Goal: Information Seeking & Learning: Learn about a topic

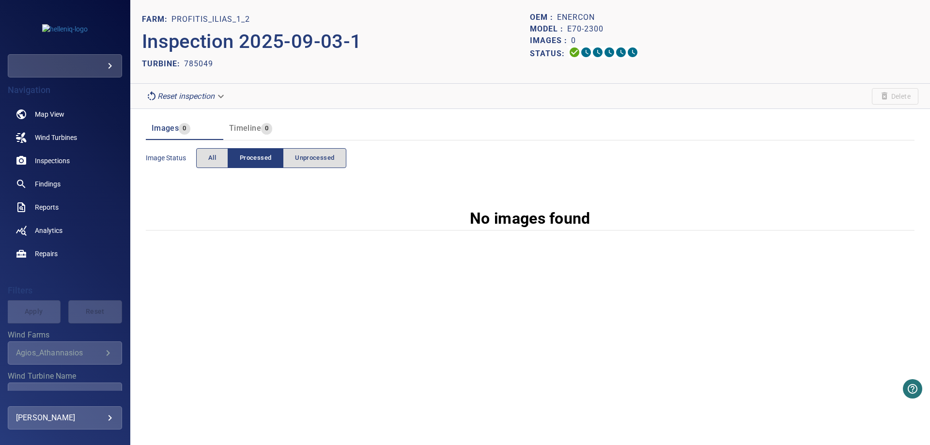
click at [216, 97] on body "**********" at bounding box center [465, 222] width 930 height 445
click at [199, 100] on li "pre_process" at bounding box center [187, 96] width 90 height 17
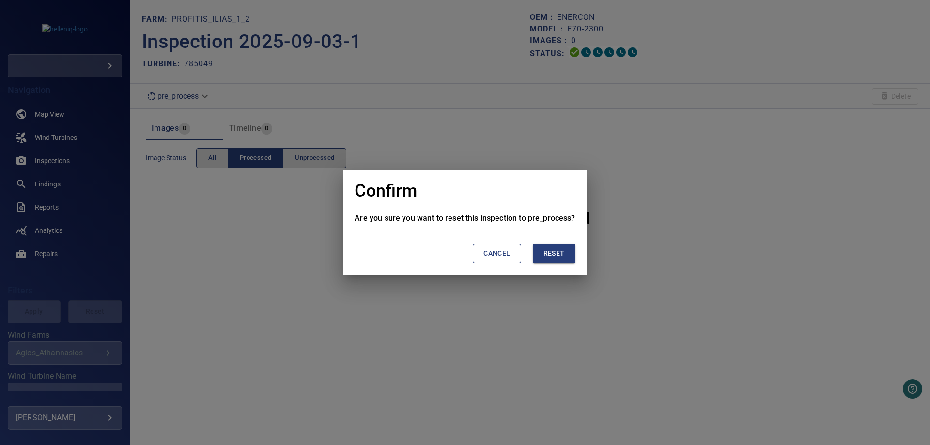
click at [555, 254] on span "Reset" at bounding box center [553, 253] width 21 height 12
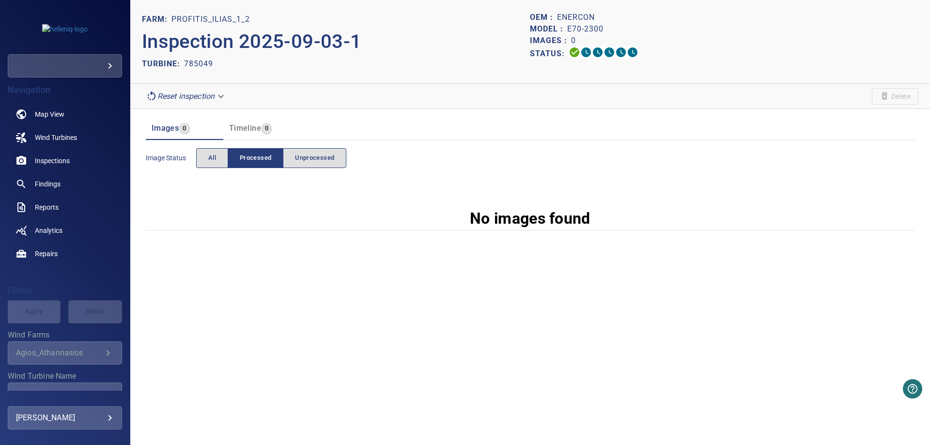
click at [219, 92] on body "**********" at bounding box center [465, 222] width 930 height 445
click at [208, 115] on li "upload_validation" at bounding box center [187, 113] width 90 height 17
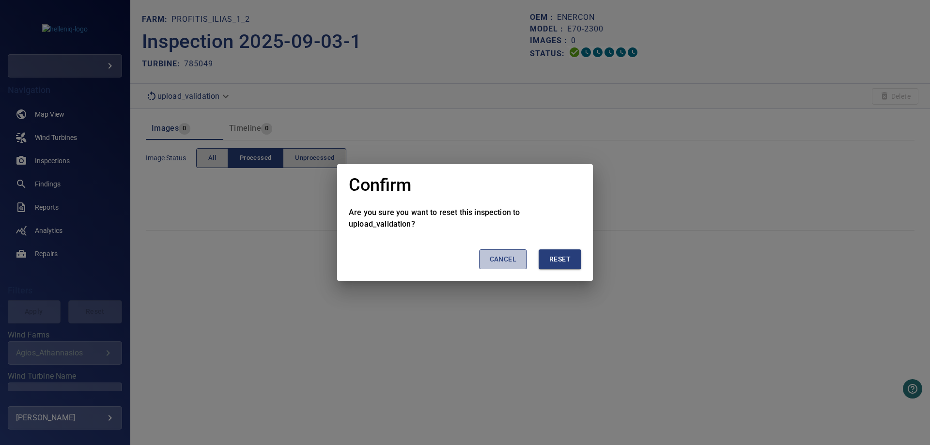
click at [504, 258] on span "Cancel" at bounding box center [502, 259] width 27 height 12
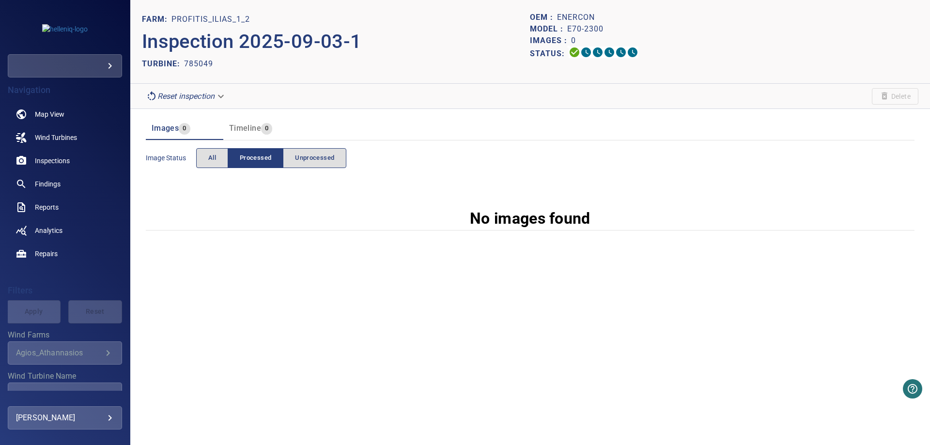
click at [220, 94] on body "**********" at bounding box center [465, 222] width 930 height 445
click at [197, 113] on li "upload_validation" at bounding box center [187, 113] width 90 height 17
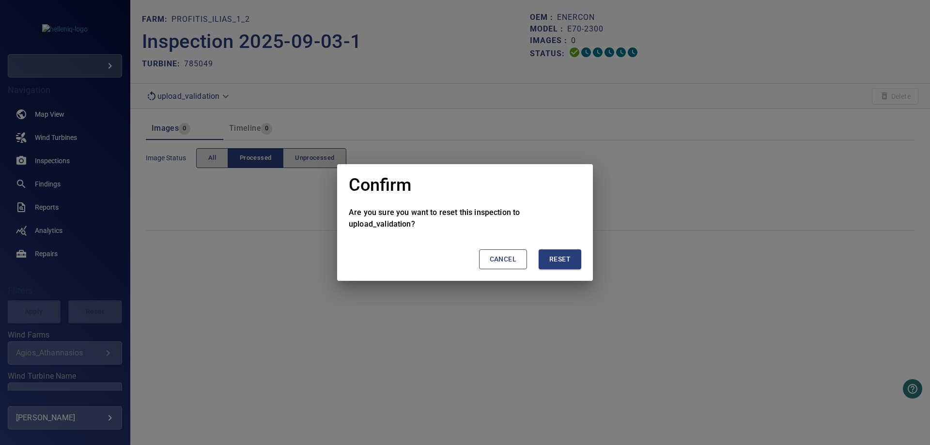
click at [553, 261] on span "Reset" at bounding box center [559, 259] width 21 height 12
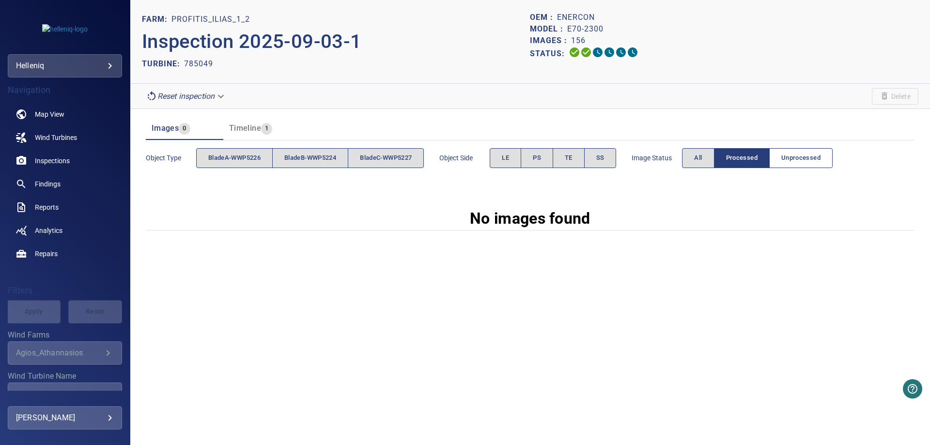
click at [820, 161] on span "Unprocessed" at bounding box center [800, 158] width 39 height 11
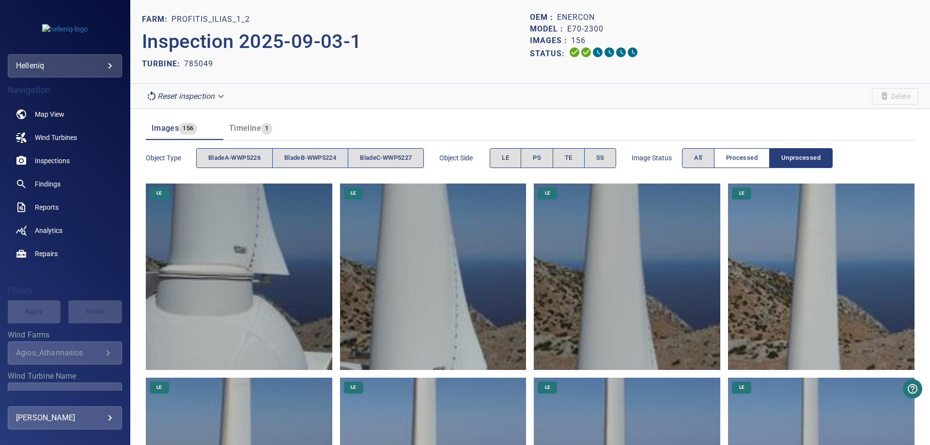
click at [747, 157] on span "Processed" at bounding box center [741, 158] width 31 height 11
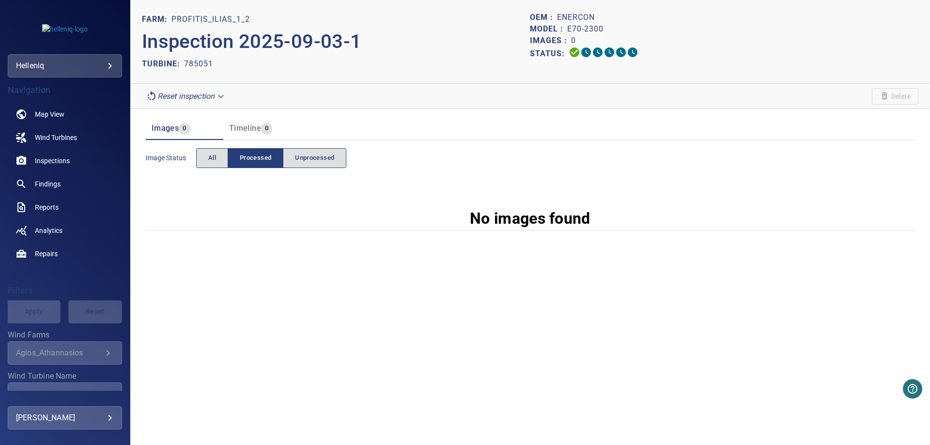
click at [220, 96] on body "**********" at bounding box center [465, 222] width 930 height 445
click at [210, 114] on li "upload_validation" at bounding box center [187, 113] width 90 height 17
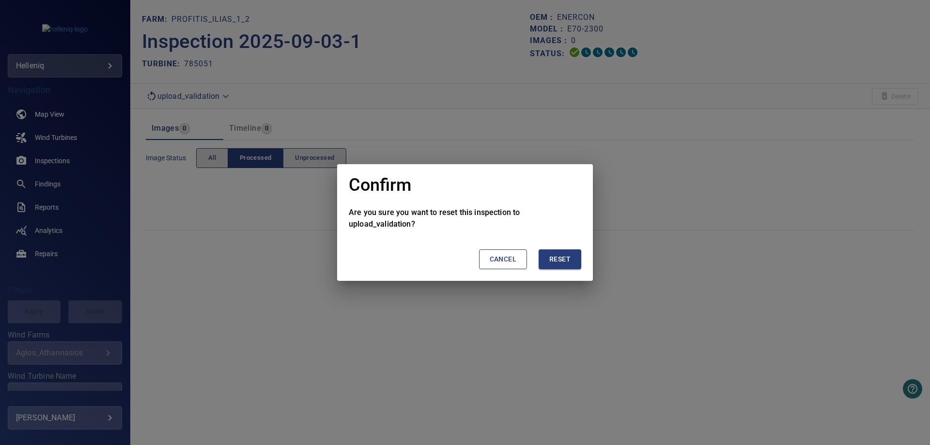
click at [565, 260] on span "Reset" at bounding box center [559, 259] width 21 height 12
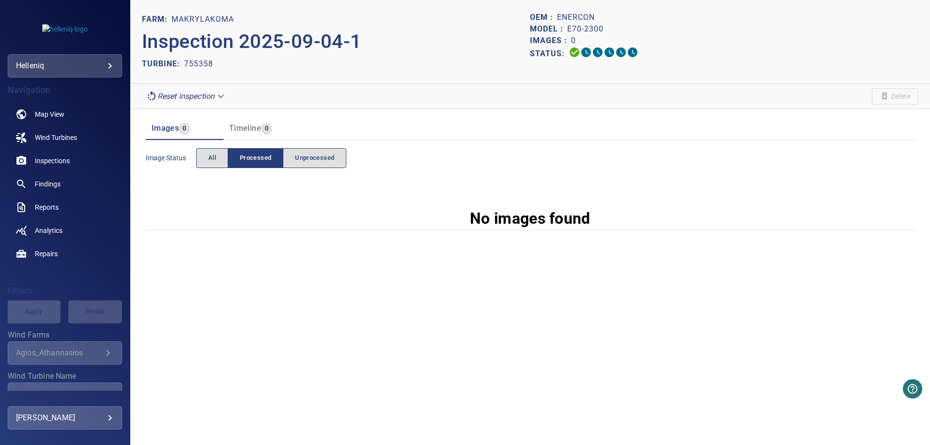
click at [200, 95] on body "**********" at bounding box center [465, 222] width 930 height 445
click at [199, 109] on li "upload_validation" at bounding box center [187, 113] width 90 height 17
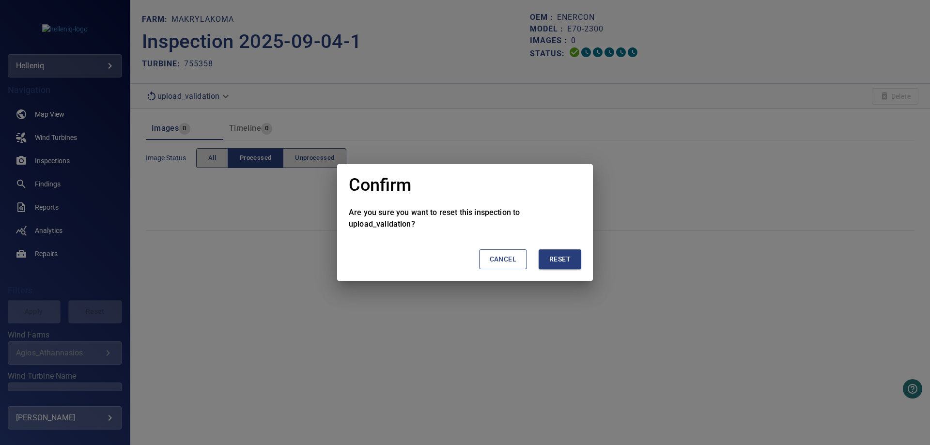
click at [566, 260] on span "Reset" at bounding box center [559, 259] width 21 height 12
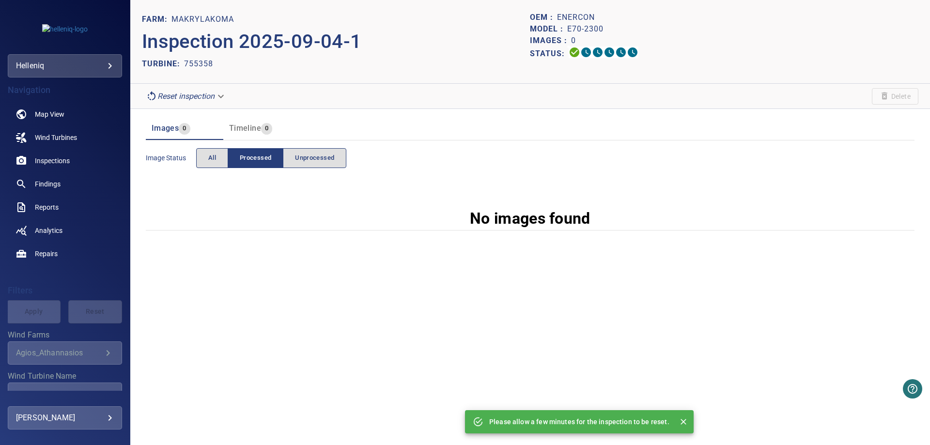
click at [683, 420] on icon "Close" at bounding box center [683, 422] width 10 height 10
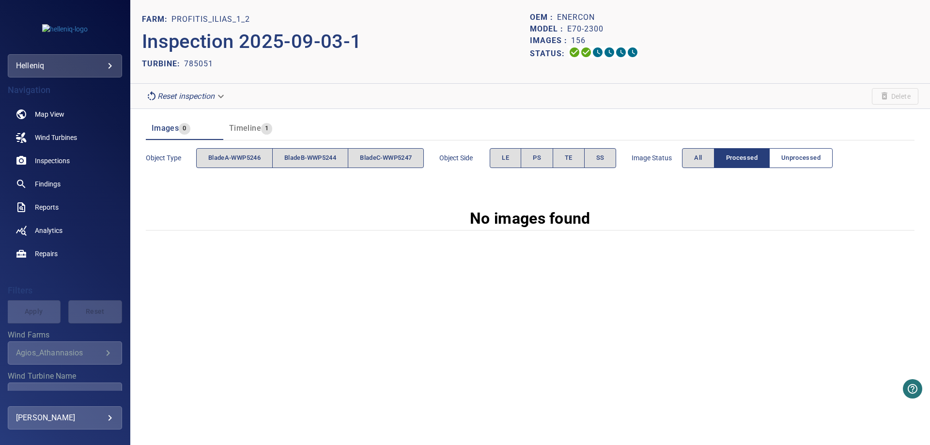
click at [776, 150] on button "Unprocessed" at bounding box center [800, 158] width 63 height 20
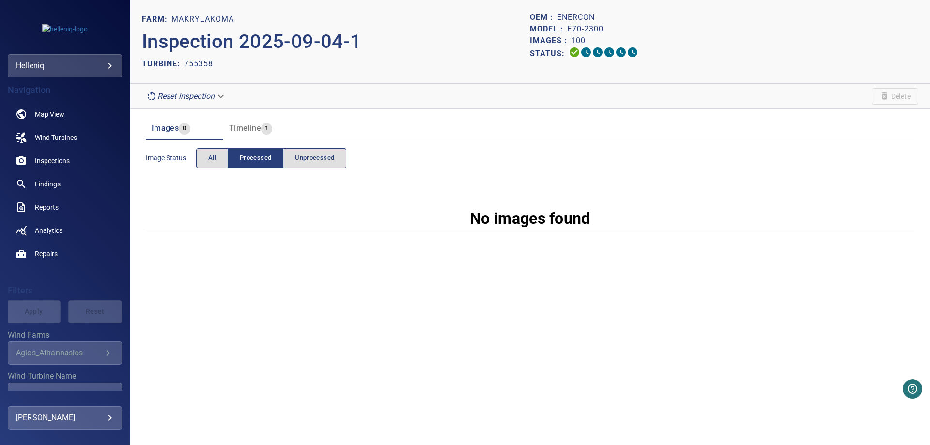
click at [668, 255] on div "FARM: Makrylakoma Inspection 2025-09-04-1 TURBINE: 755358 OEM : Enercon Model :…" at bounding box center [529, 222] width 799 height 445
click at [332, 154] on span "Unprocessed" at bounding box center [314, 158] width 39 height 11
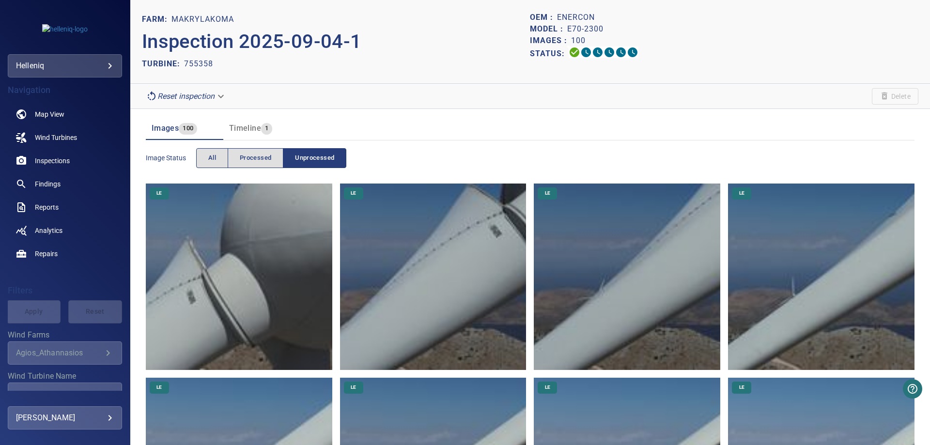
click at [248, 216] on img at bounding box center [239, 276] width 186 height 186
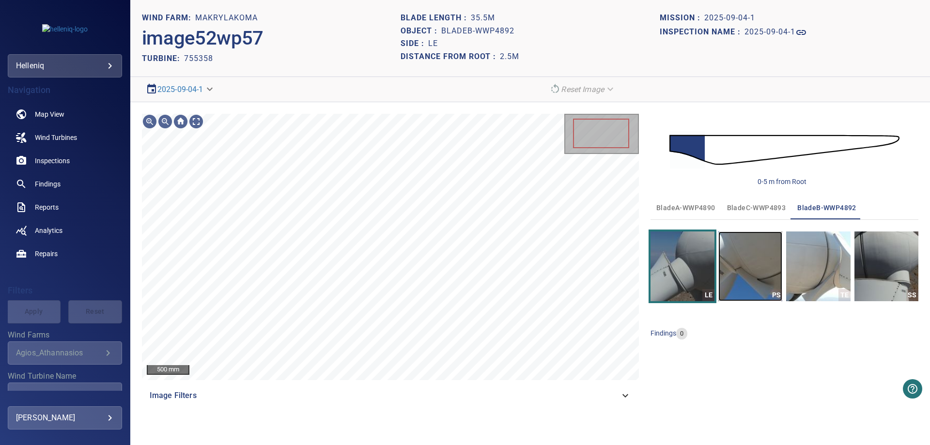
click at [730, 260] on img "button" at bounding box center [750, 266] width 64 height 70
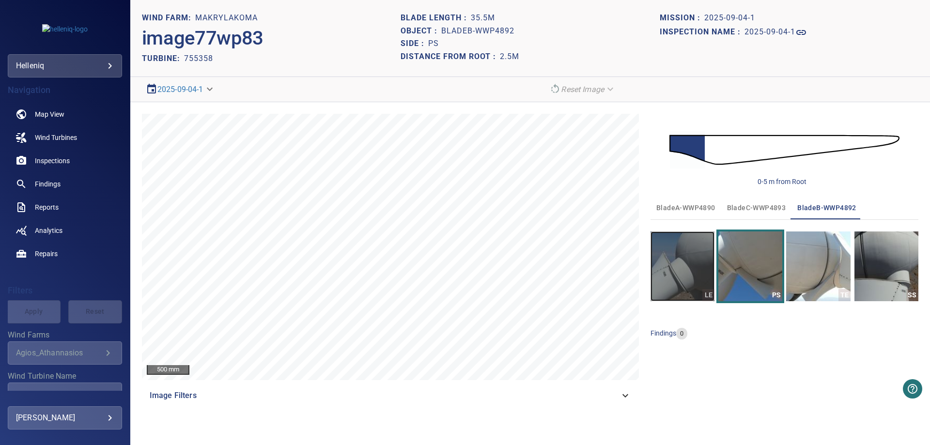
click at [668, 264] on img "button" at bounding box center [682, 266] width 64 height 70
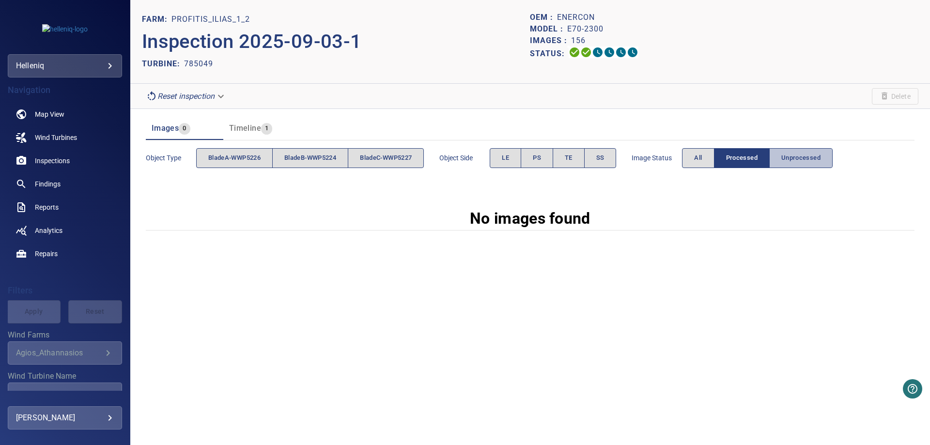
click at [803, 162] on span "Unprocessed" at bounding box center [800, 158] width 39 height 11
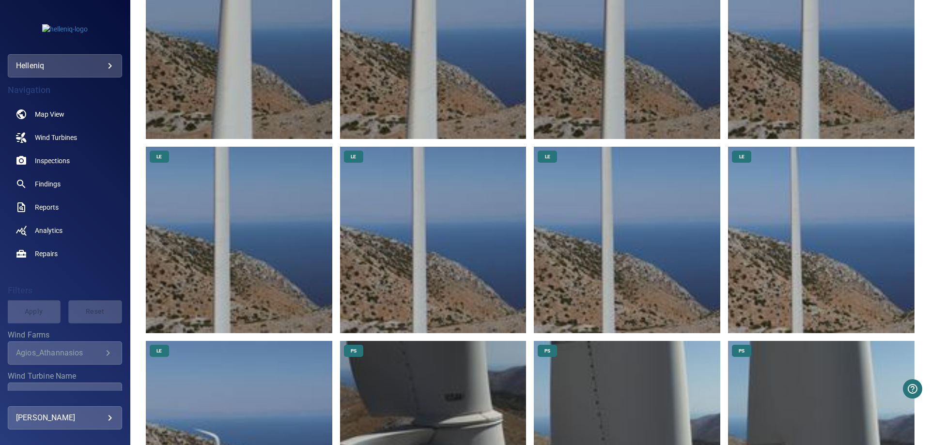
scroll to position [581, 0]
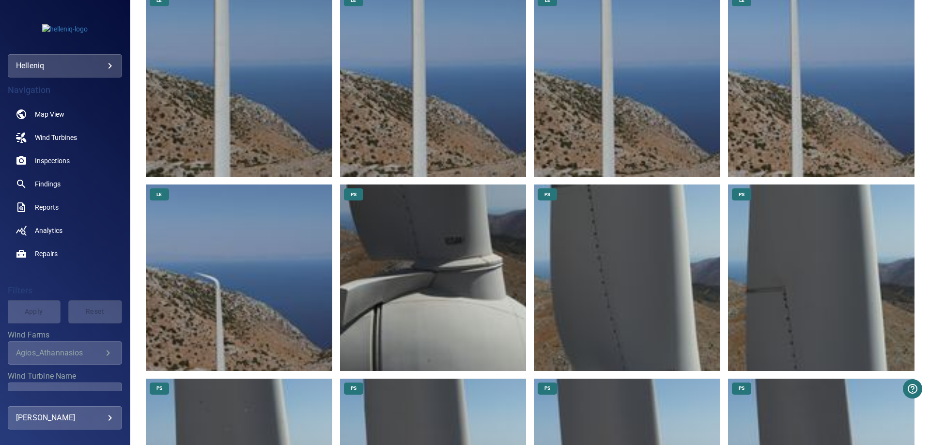
click at [439, 267] on img at bounding box center [433, 277] width 186 height 186
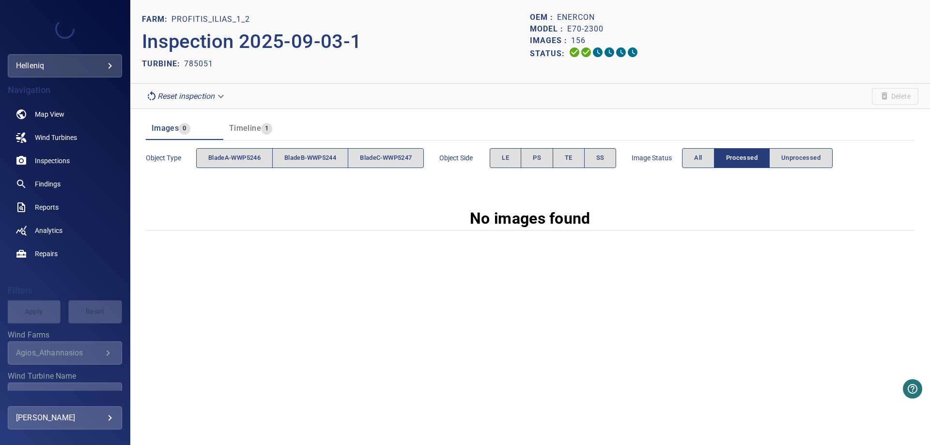
click at [807, 172] on div "Object type bladeA-WWP5246 bladeB-WWP5244 bladeC-WWP5247 Object Side LE PS TE S…" at bounding box center [530, 157] width 768 height 35
click at [820, 160] on span "Unprocessed" at bounding box center [800, 158] width 39 height 11
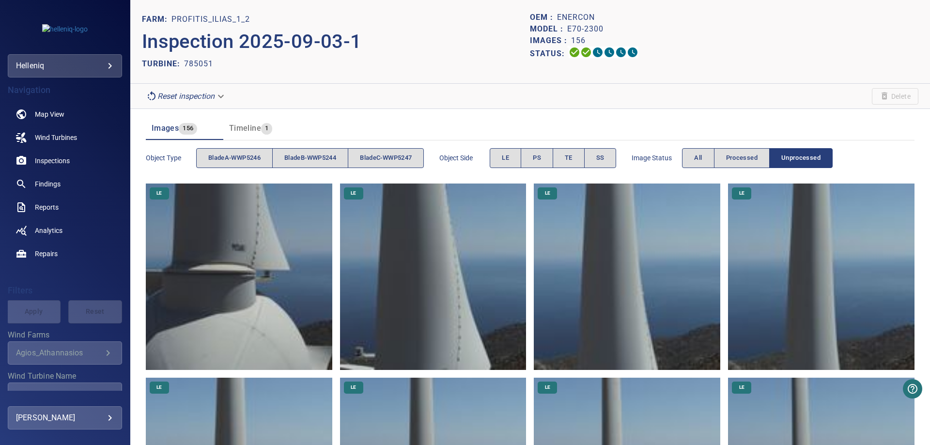
click at [248, 252] on img at bounding box center [239, 276] width 186 height 186
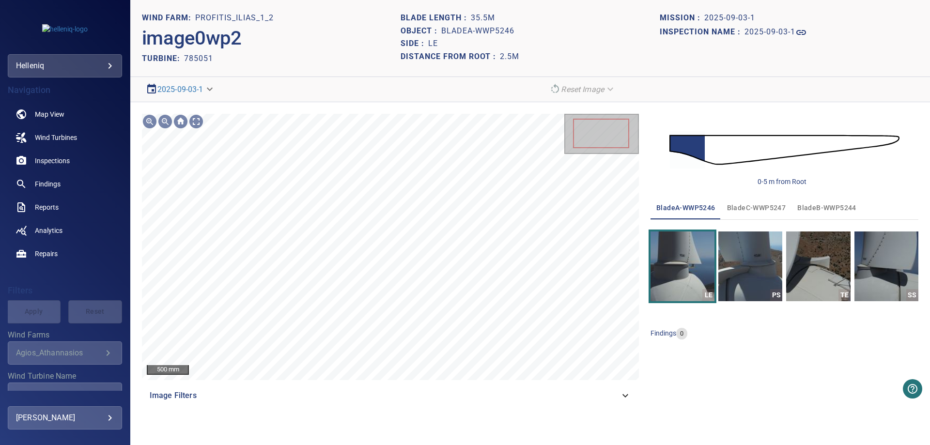
click at [727, 150] on img at bounding box center [784, 150] width 230 height 56
click at [880, 143] on img at bounding box center [784, 150] width 230 height 56
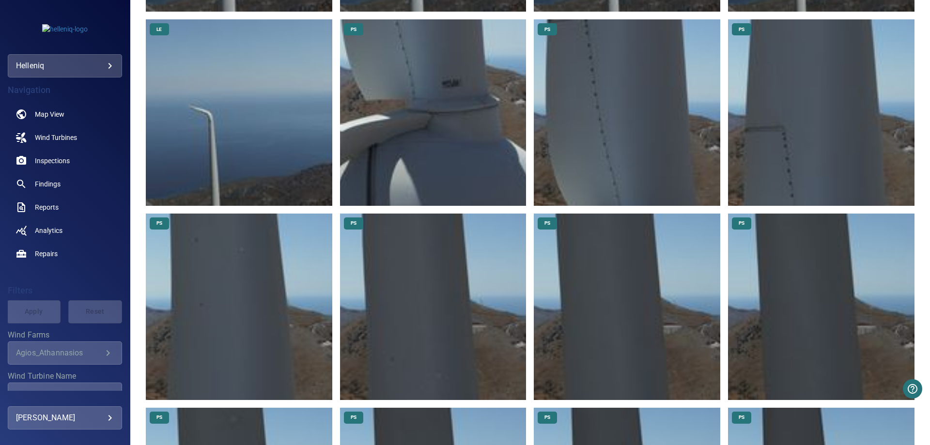
scroll to position [755, 0]
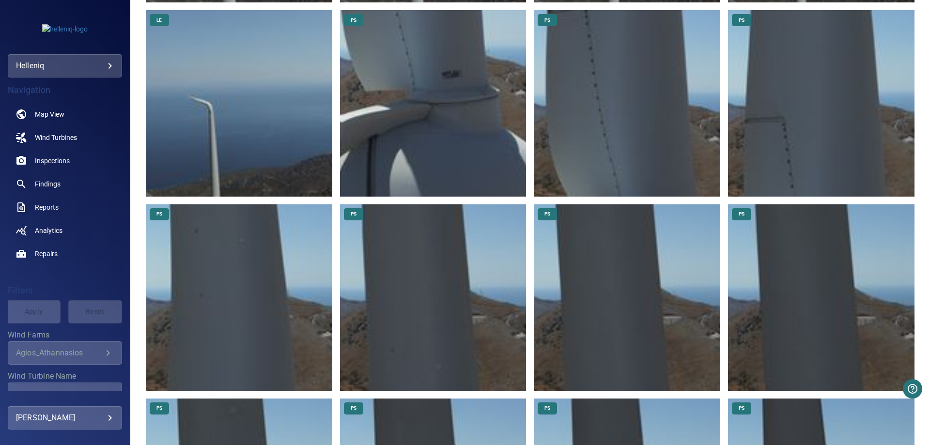
click at [268, 114] on img at bounding box center [239, 103] width 186 height 186
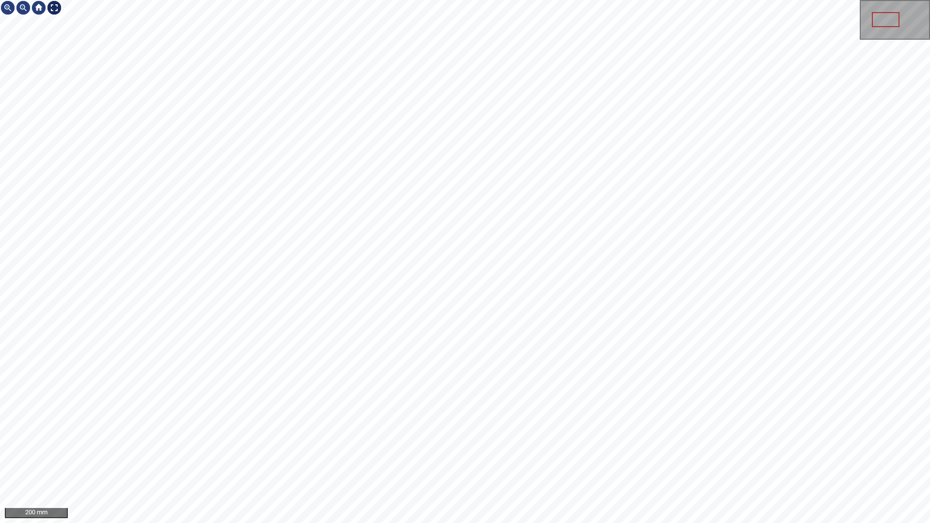
click at [54, 3] on div at bounding box center [53, 7] width 15 height 15
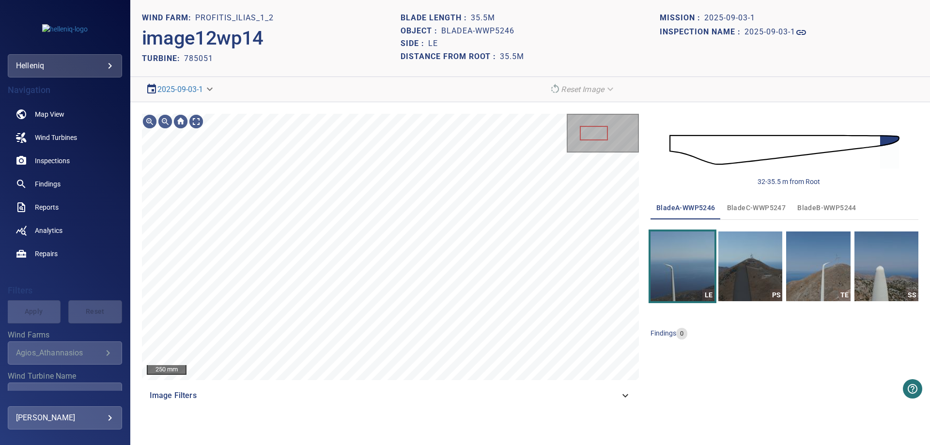
click at [749, 255] on img "button" at bounding box center [750, 266] width 64 height 70
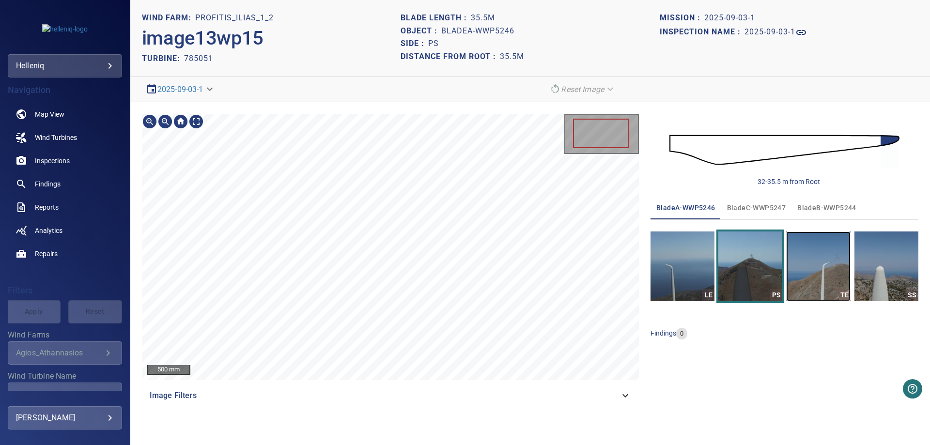
click at [825, 270] on img "button" at bounding box center [818, 266] width 64 height 70
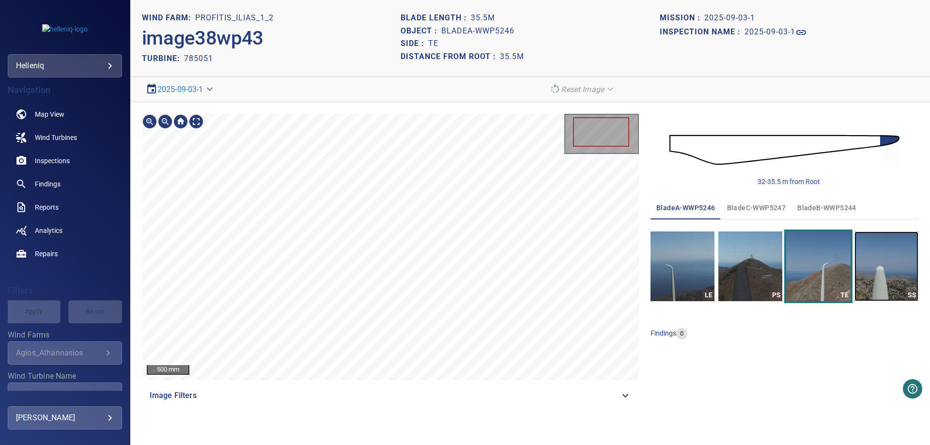
click at [870, 262] on img "button" at bounding box center [886, 266] width 64 height 70
